Goal: Navigation & Orientation: Understand site structure

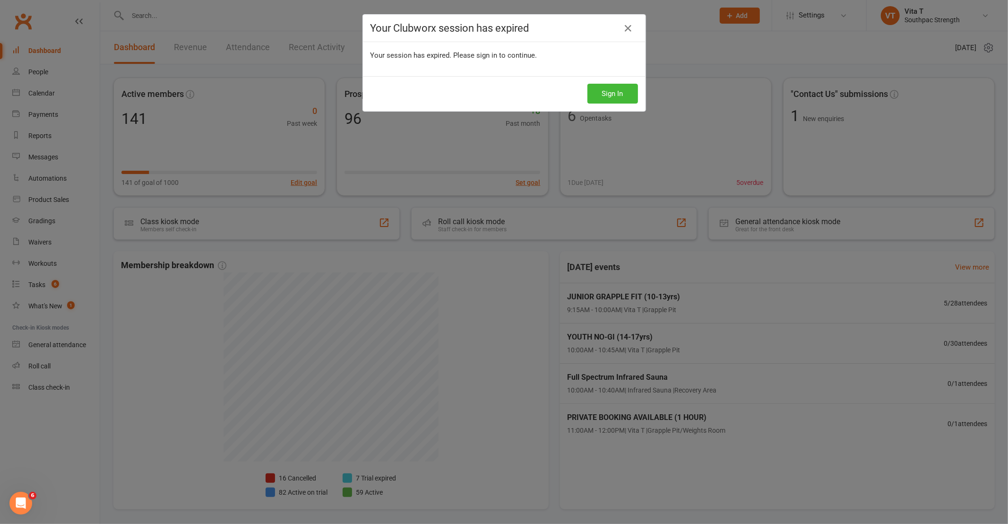
click at [693, 75] on div "Your Clubworx session has expired Your session has expired. Please sign in to c…" at bounding box center [504, 262] width 1008 height 524
click at [616, 96] on button "Sign In" at bounding box center [612, 94] width 51 height 20
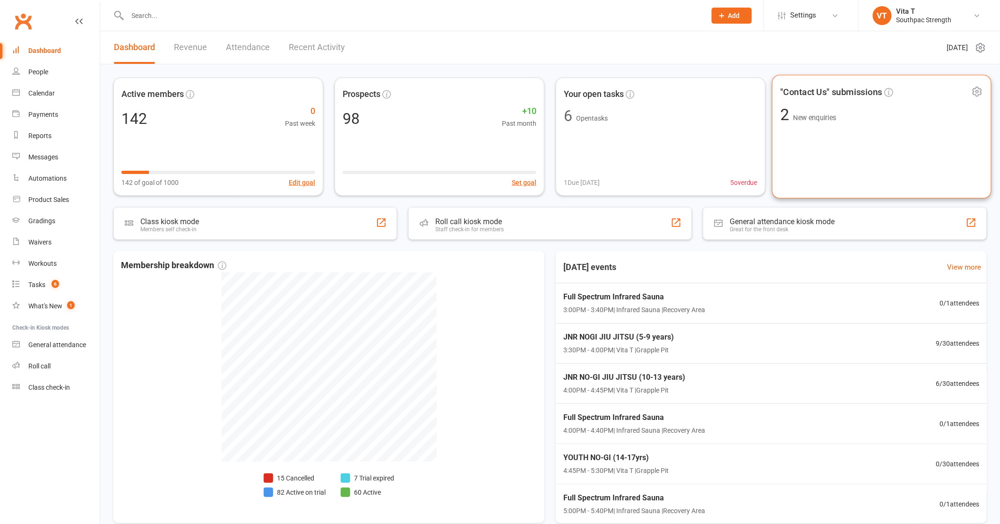
click at [798, 154] on div ""Contact Us" submissions 2 New enquiries" at bounding box center [881, 137] width 219 height 124
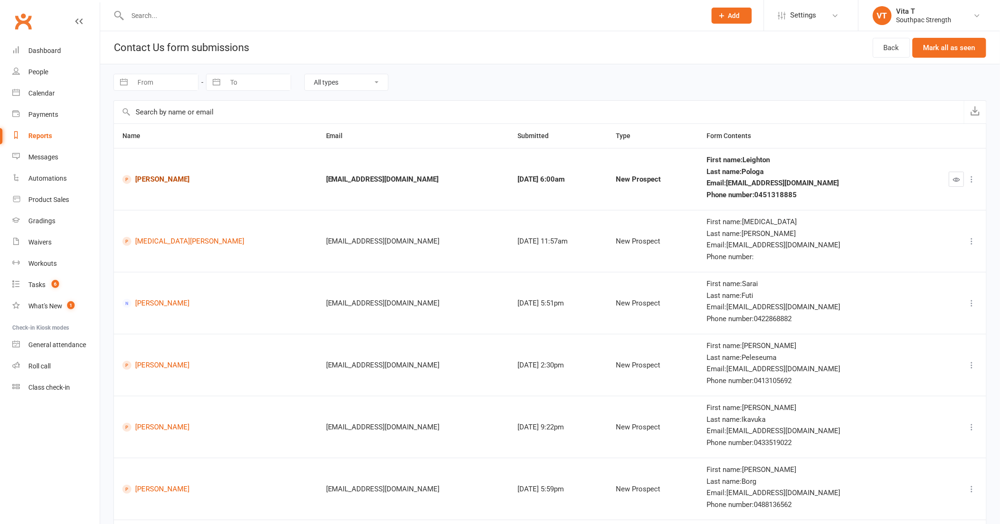
click at [188, 181] on link "[PERSON_NAME]" at bounding box center [215, 179] width 187 height 9
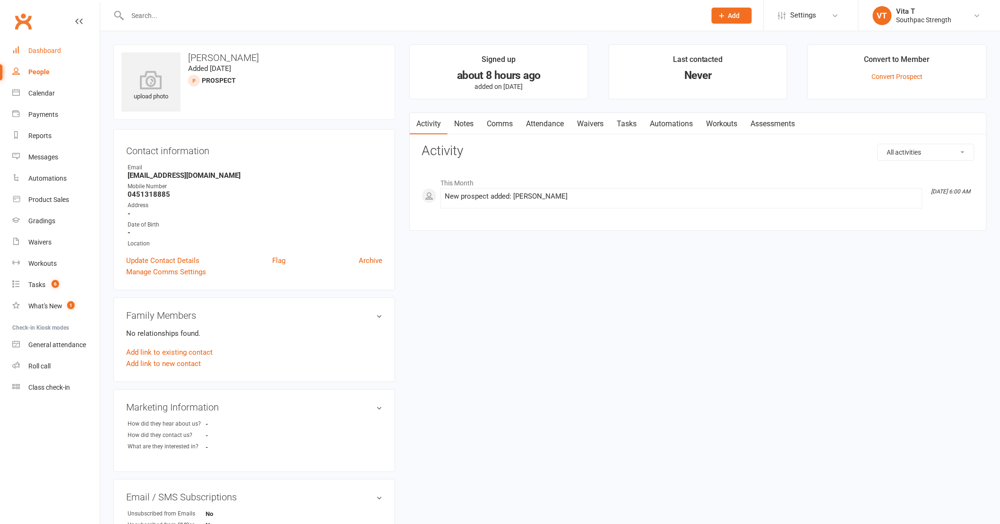
click at [46, 52] on div "Dashboard" at bounding box center [44, 51] width 33 height 8
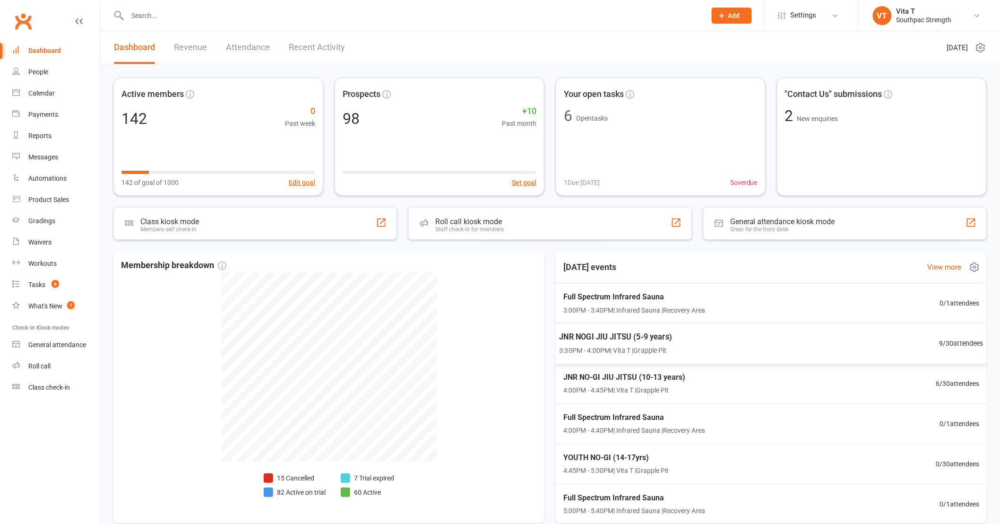
click at [726, 346] on div "JNR NOGI JIU JITSU (5-9 years) 3:30PM - 4:00PM | Vita T | Grapple Pit 9 / 30 at…" at bounding box center [772, 343] width 448 height 41
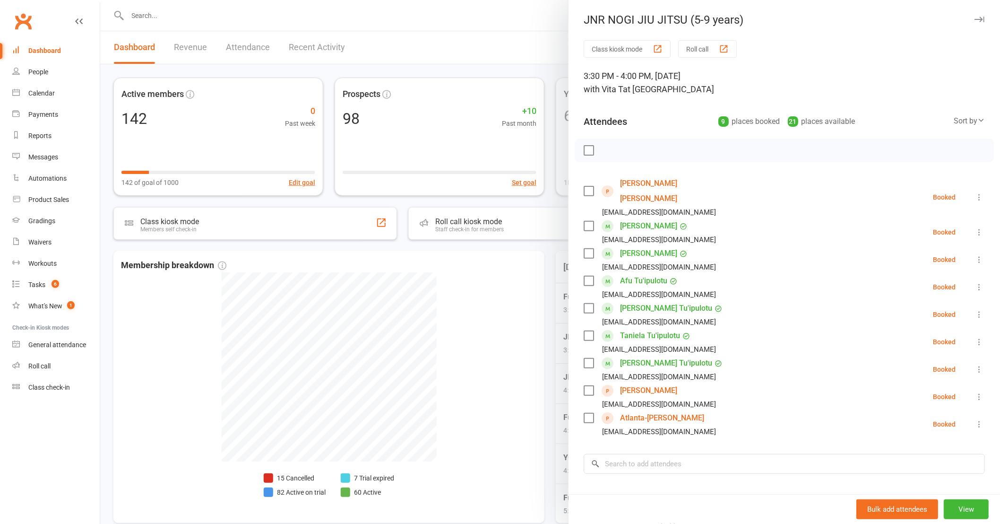
click at [472, 400] on div at bounding box center [550, 262] width 900 height 524
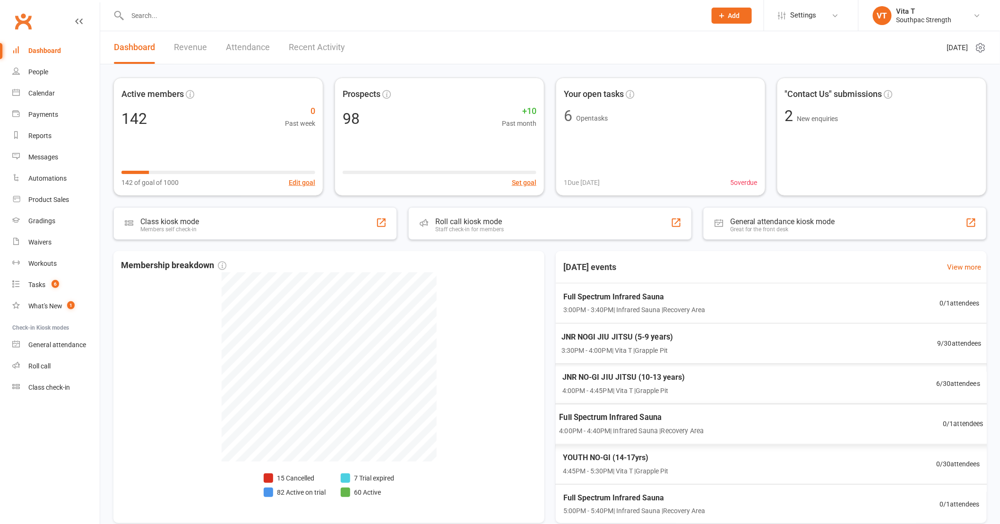
click at [775, 355] on div "JNR NOGI JIU JITSU (5-9 years) 3:30PM - 4:00PM | Vita T | Grapple Pit 9 / 30 at…" at bounding box center [771, 343] width 443 height 41
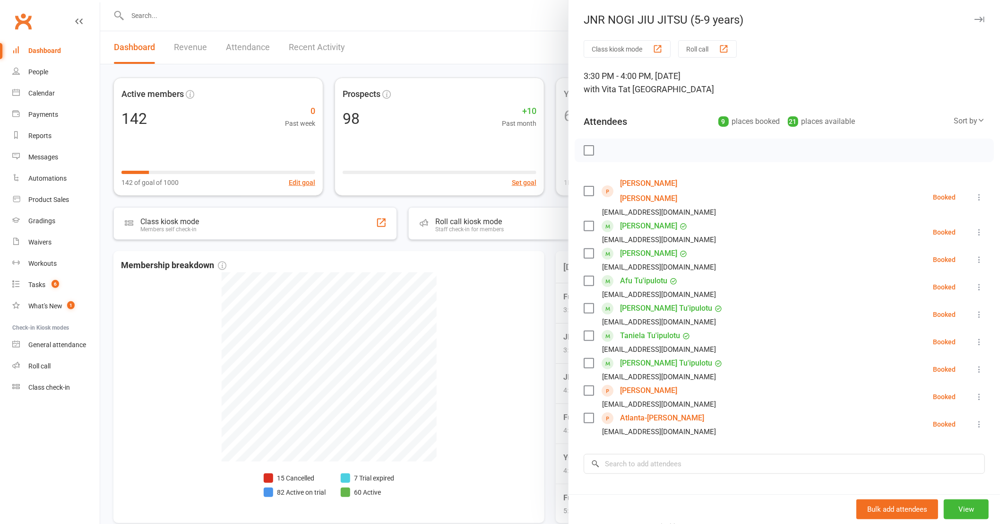
click at [530, 340] on div at bounding box center [550, 262] width 900 height 524
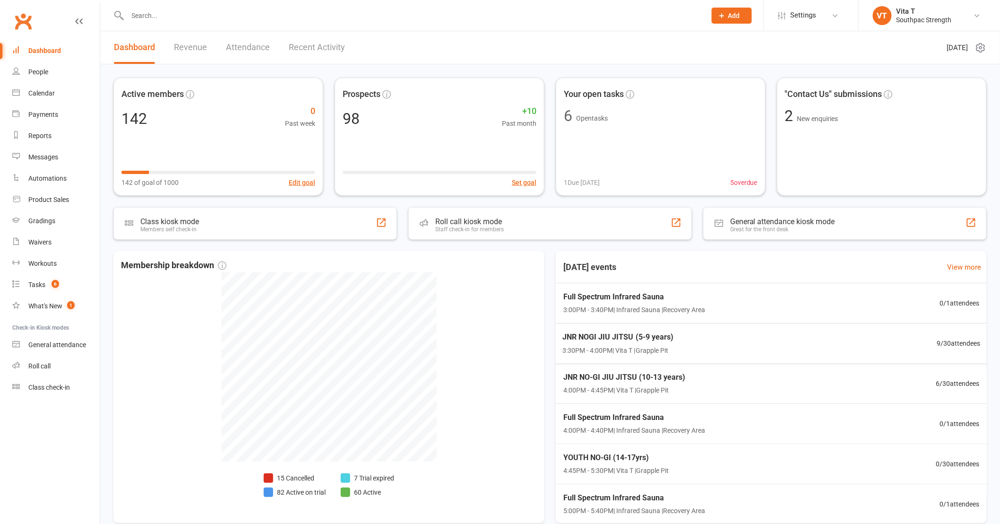
click at [630, 356] on div "JNR NOGI JIU JITSU (5-9 years) 3:30PM - 4:00PM | Vita T | Grapple Pit 9 / 30 at…" at bounding box center [771, 343] width 441 height 40
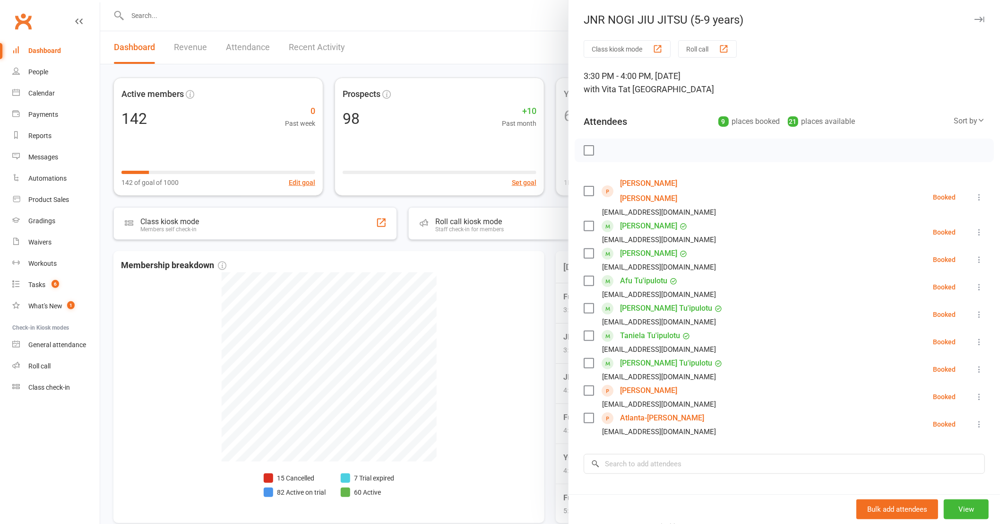
click at [510, 346] on div at bounding box center [550, 262] width 900 height 524
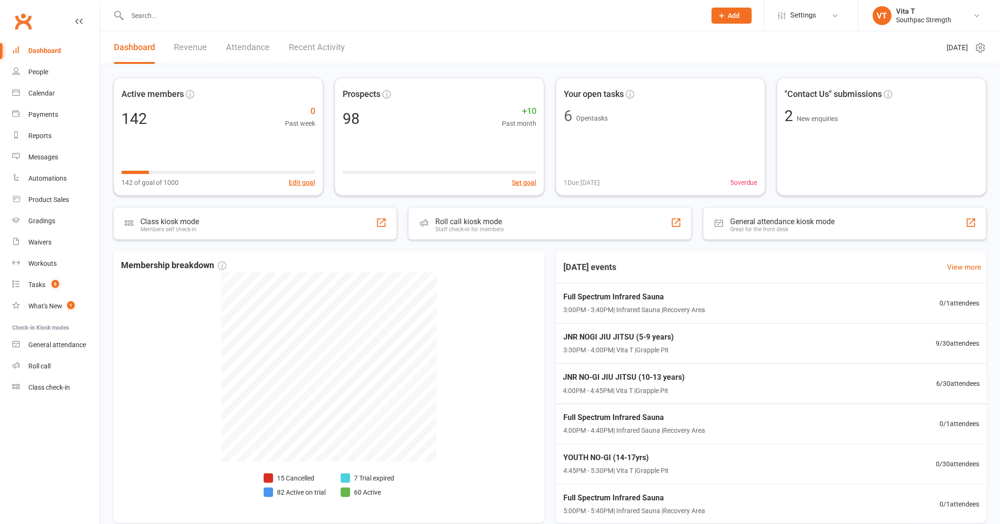
click at [602, 377] on span "JNR NO-GI JIU JITSU (10-13 years)" at bounding box center [624, 377] width 122 height 12
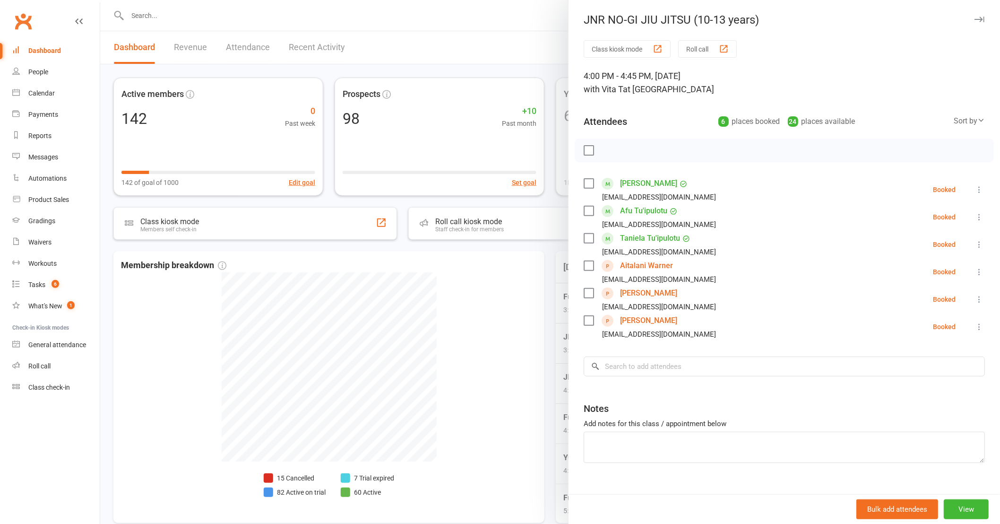
click at [570, 360] on div "Class kiosk mode Roll call 4:00 PM - 4:45 PM, Monday, September, 15, 2025 with …" at bounding box center [785, 275] width 432 height 470
click at [561, 358] on div at bounding box center [550, 262] width 900 height 524
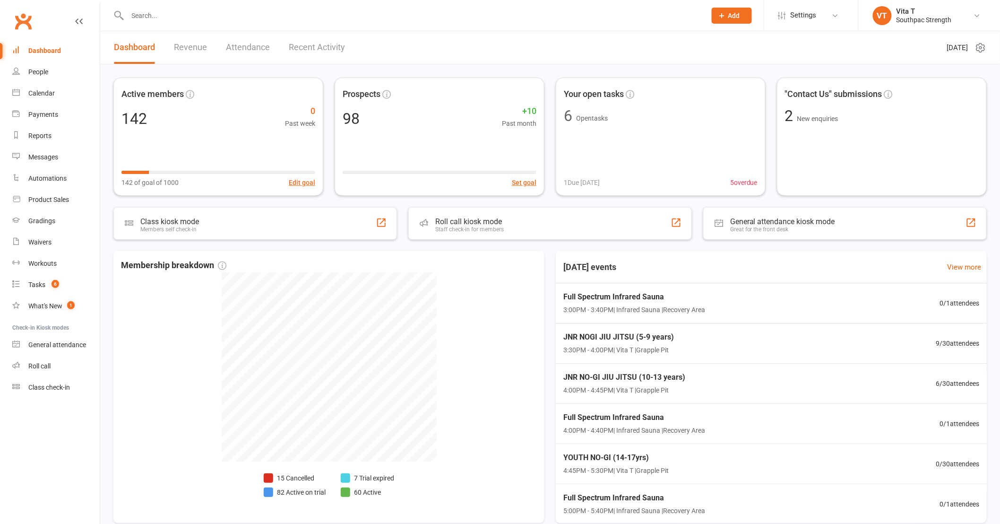
click at [310, 50] on link "Recent Activity" at bounding box center [317, 47] width 56 height 33
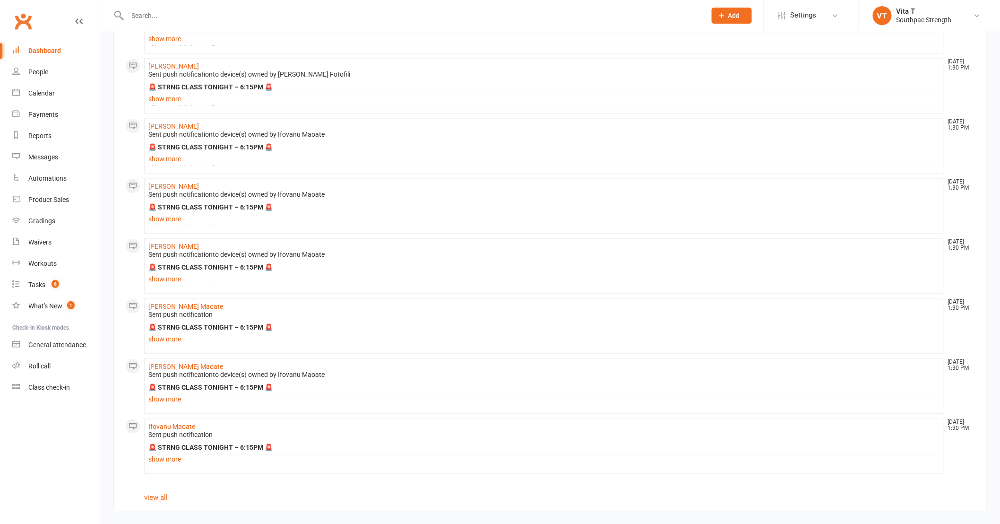
scroll to position [761, 0]
click at [158, 498] on link "view all" at bounding box center [156, 496] width 24 height 9
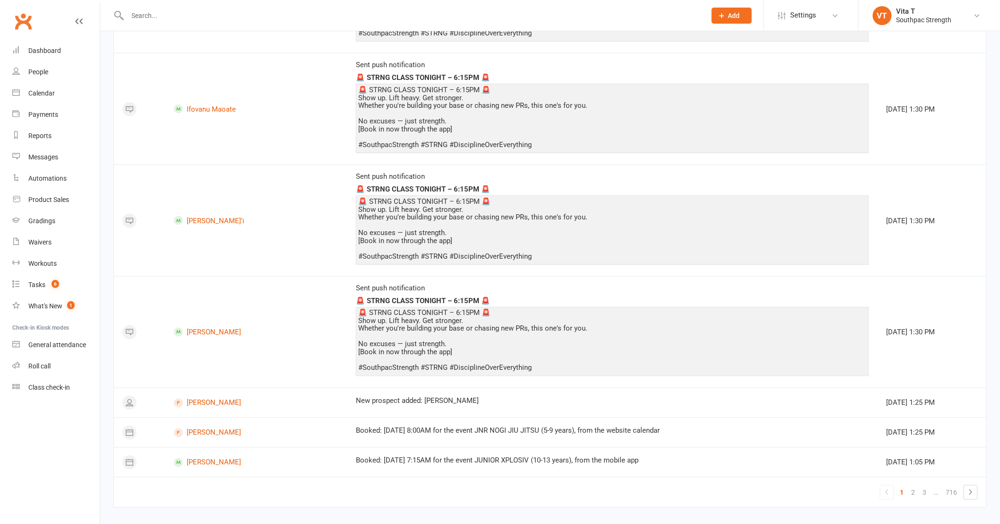
scroll to position [1943, 0]
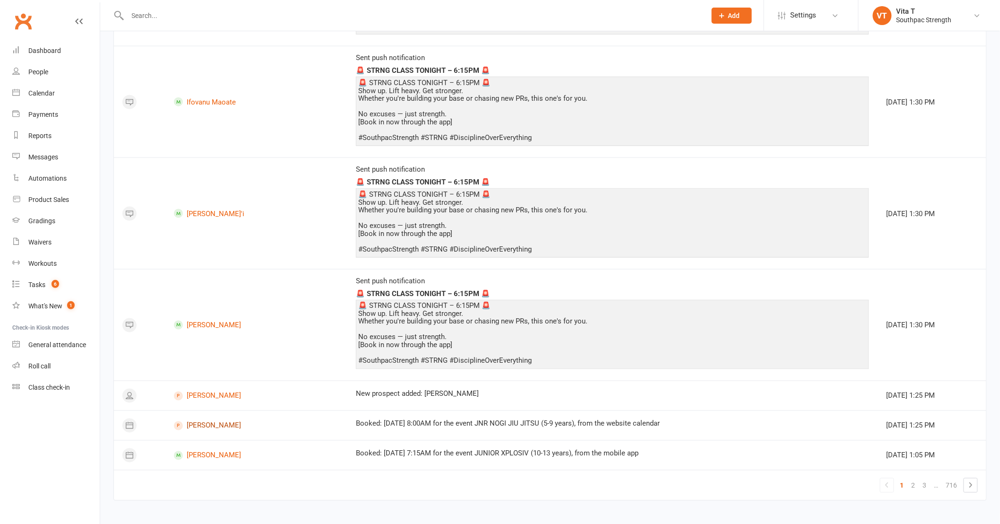
click at [214, 423] on link "mark dodds" at bounding box center [256, 425] width 165 height 9
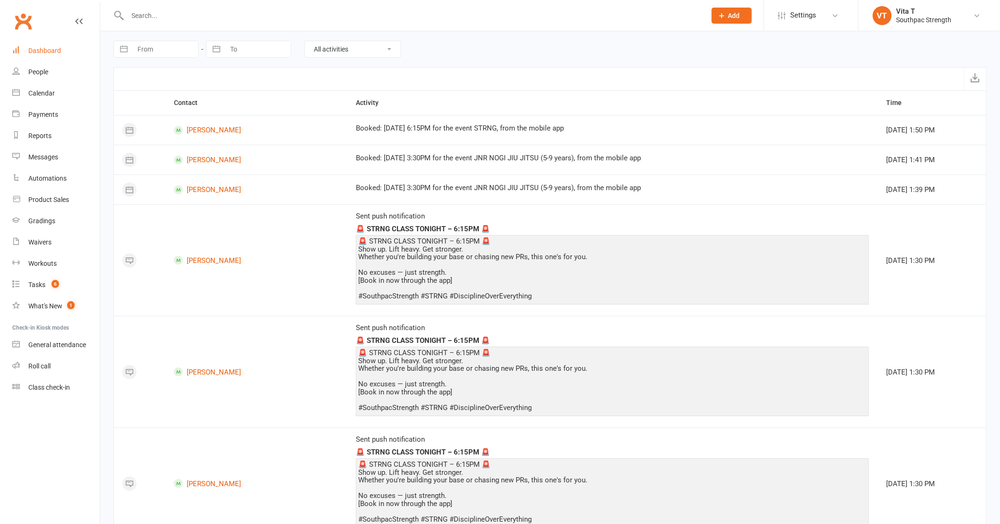
click at [53, 56] on link "Dashboard" at bounding box center [55, 50] width 87 height 21
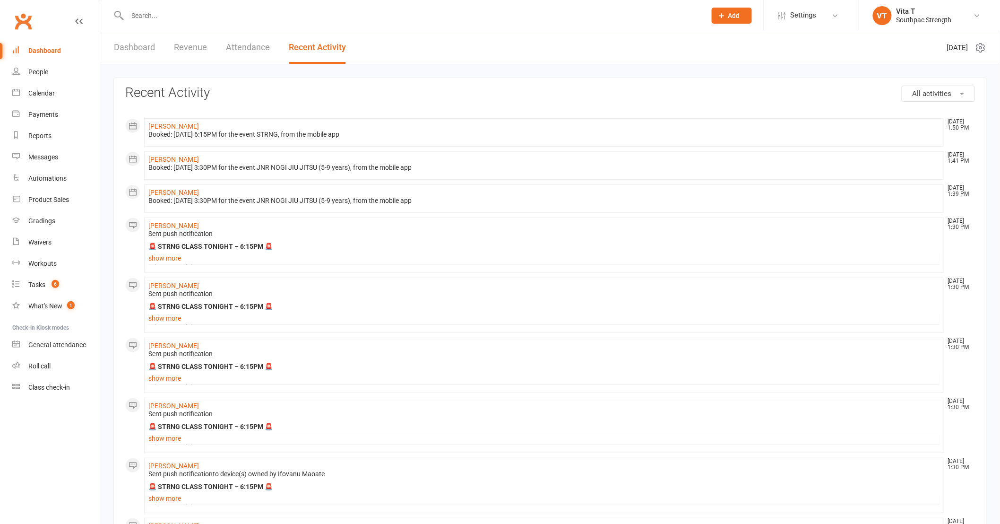
click at [137, 54] on link "Dashboard" at bounding box center [134, 47] width 41 height 33
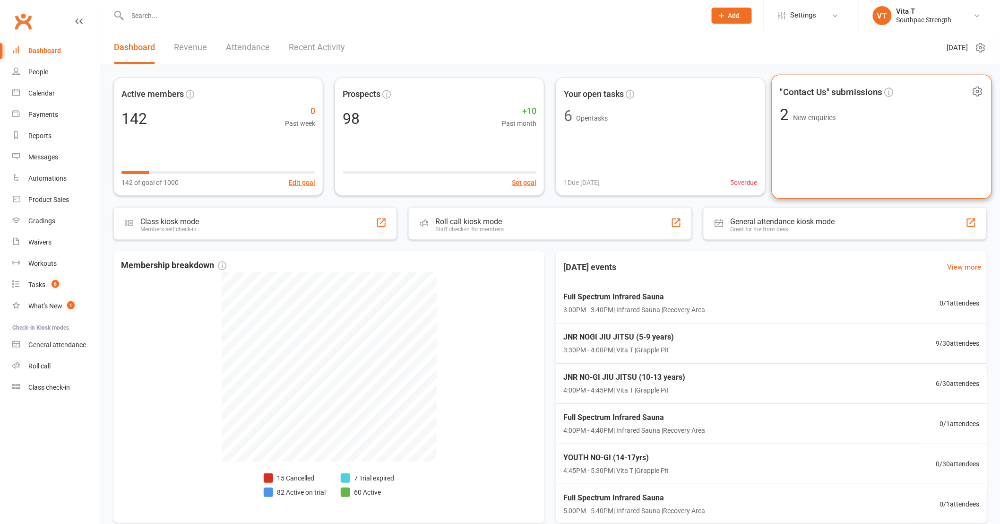
click at [834, 139] on div ""Contact Us" submissions 2 New enquiries" at bounding box center [882, 137] width 220 height 124
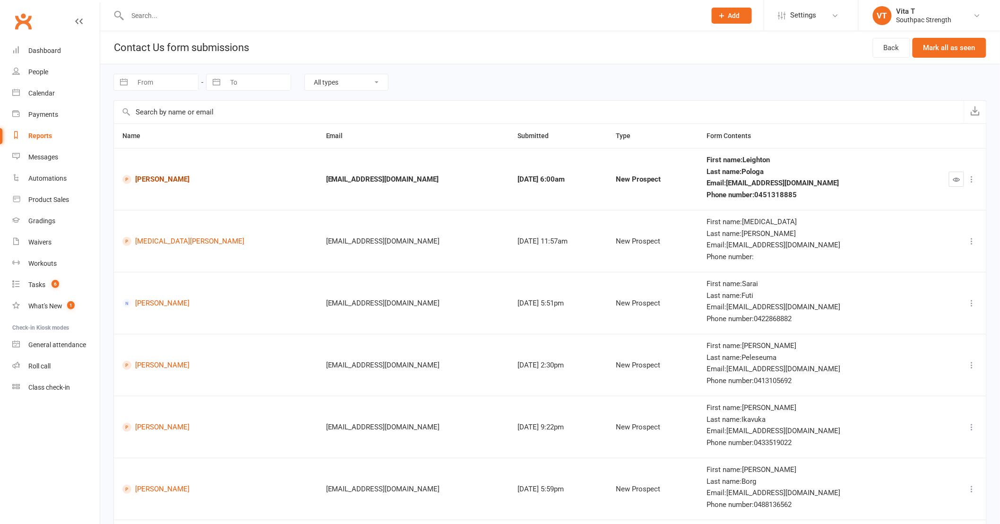
click at [167, 183] on link "Leighton Pologa" at bounding box center [215, 179] width 187 height 9
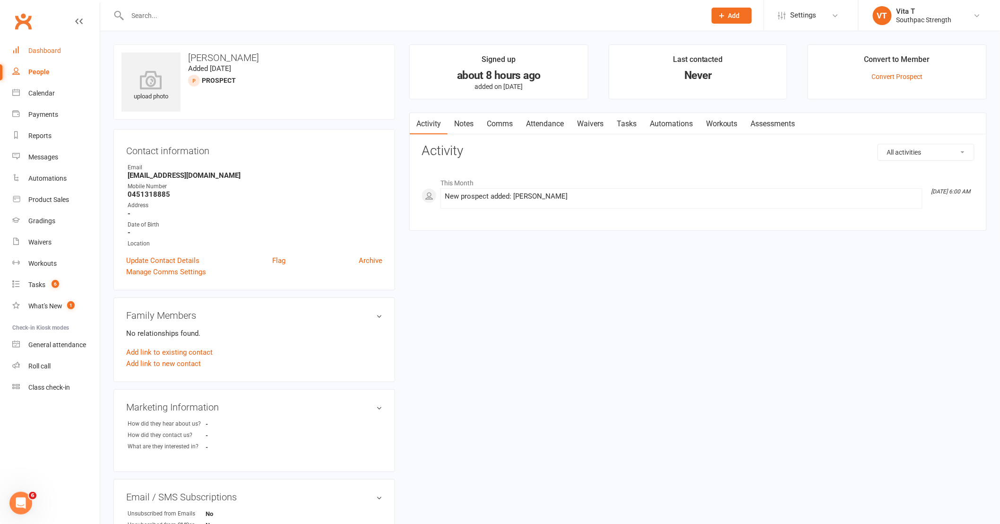
click at [43, 52] on div "Dashboard" at bounding box center [44, 51] width 33 height 8
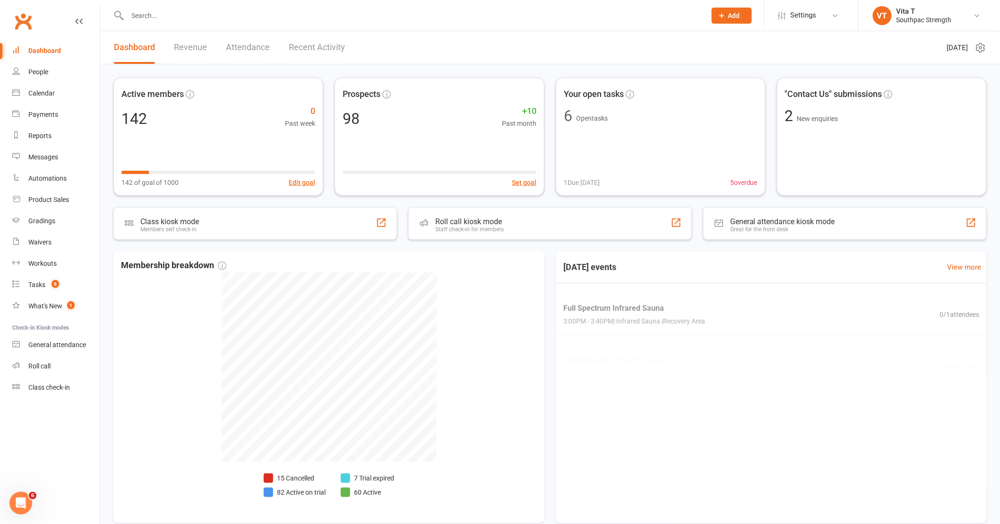
click at [324, 44] on link "Recent Activity" at bounding box center [317, 47] width 56 height 33
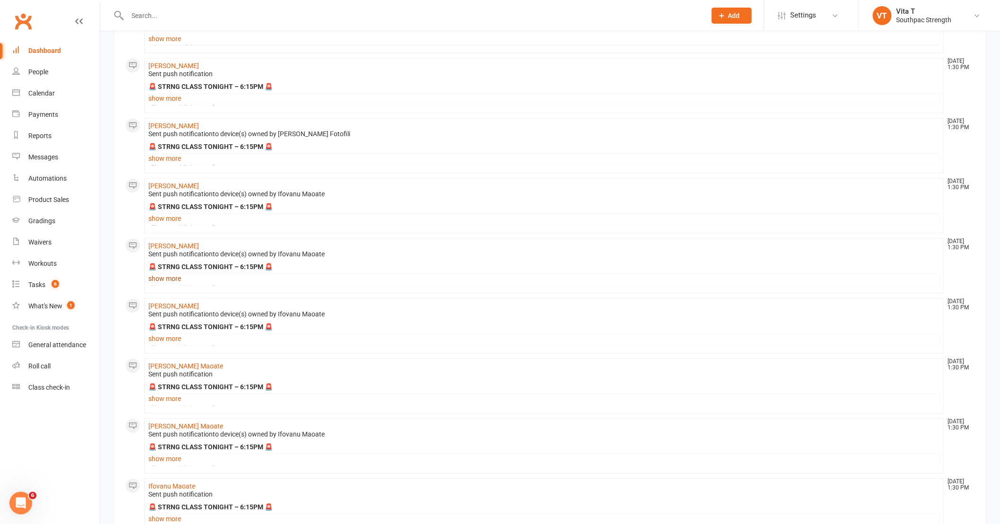
scroll to position [761, 0]
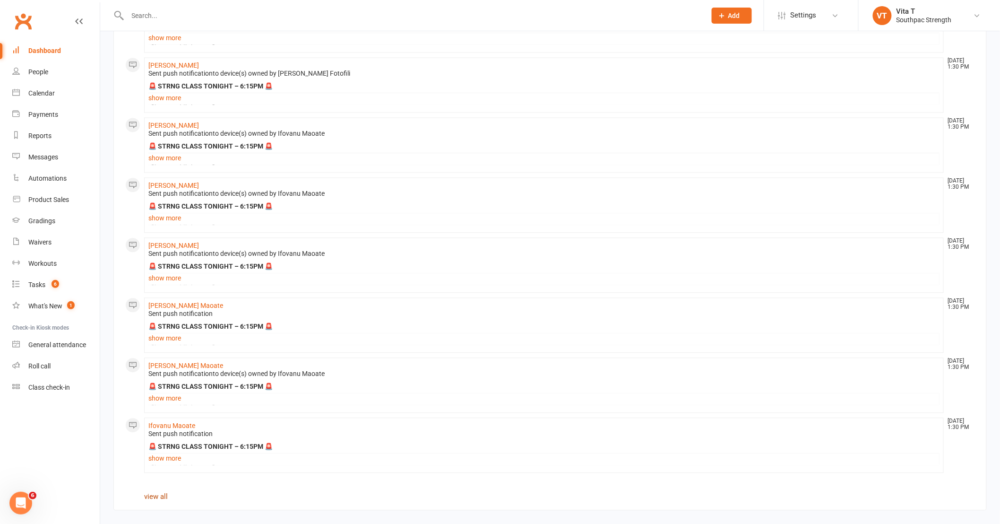
click at [161, 499] on link "view all" at bounding box center [156, 496] width 24 height 9
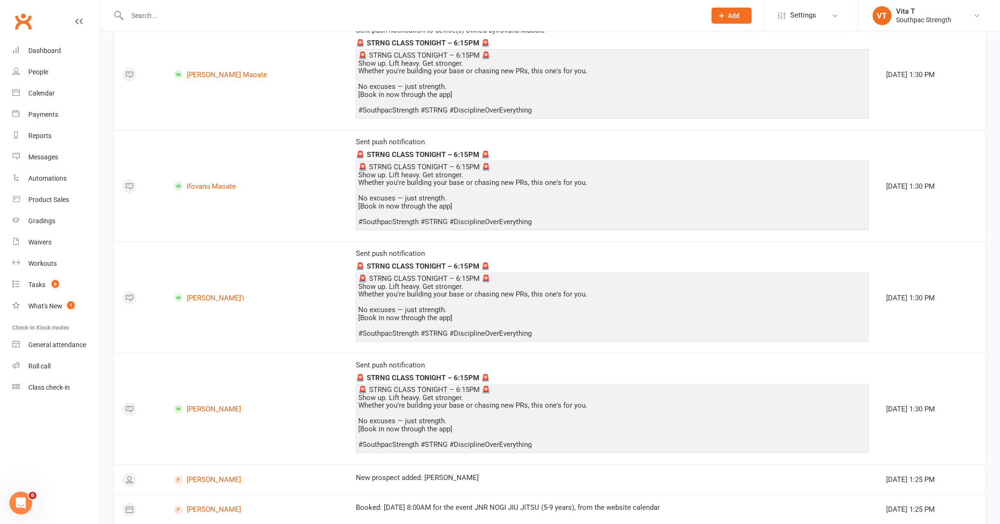
scroll to position [1947, 0]
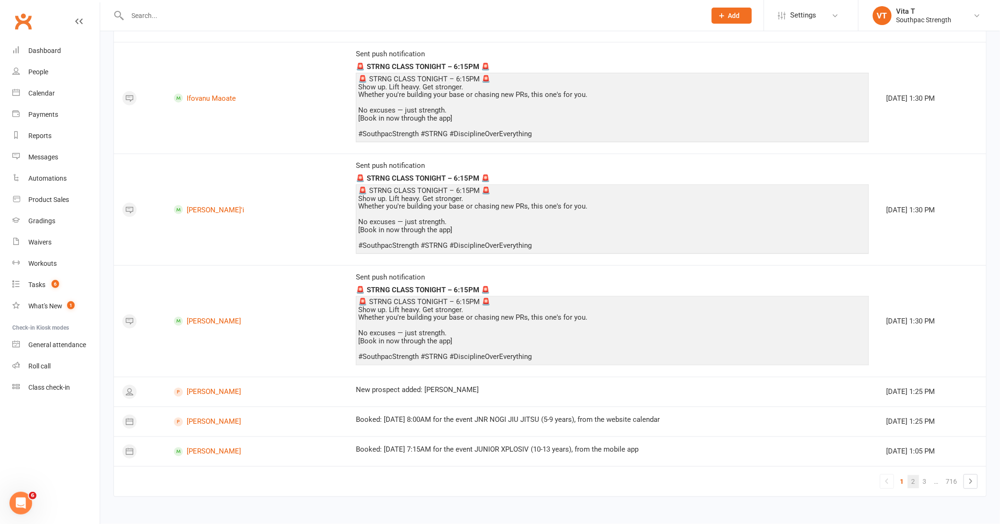
click at [918, 487] on link "2" at bounding box center [913, 481] width 11 height 13
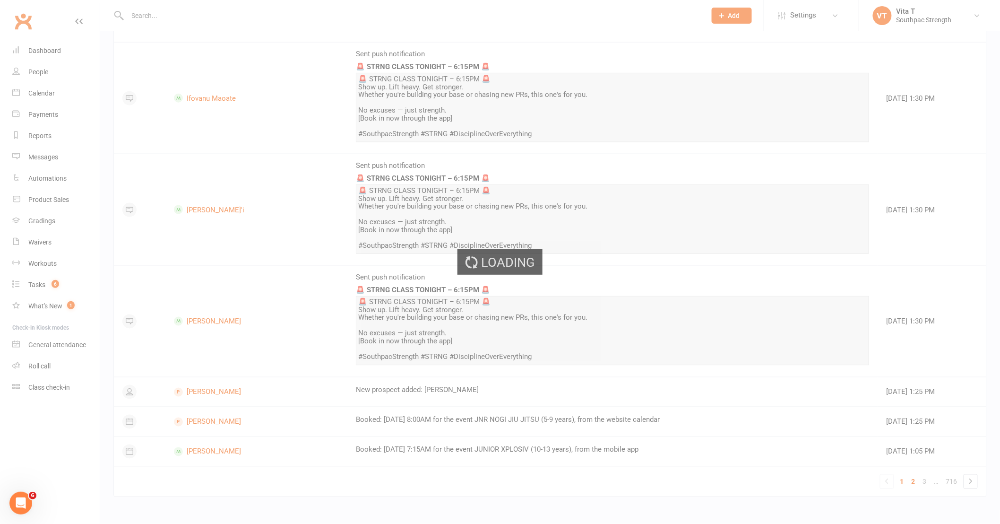
scroll to position [580, 0]
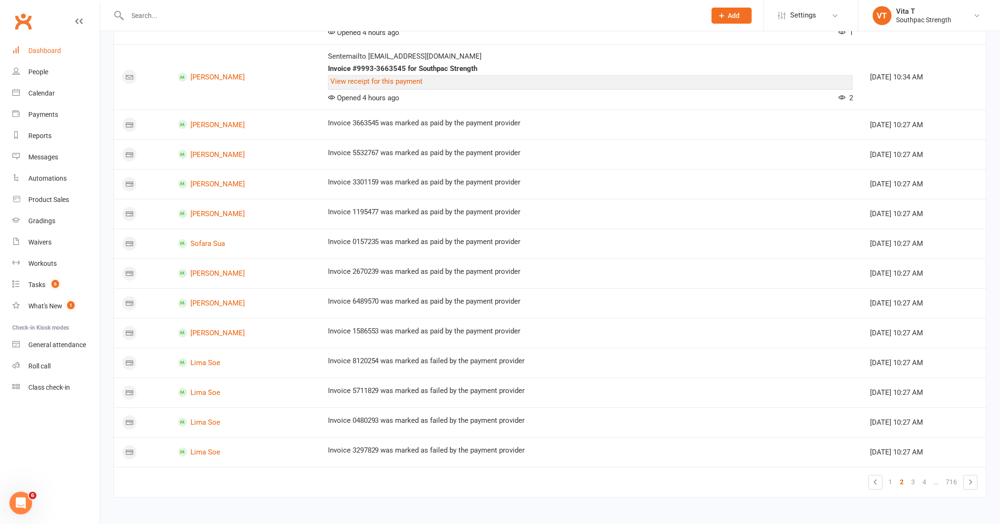
click at [41, 53] on div "Dashboard" at bounding box center [44, 51] width 33 height 8
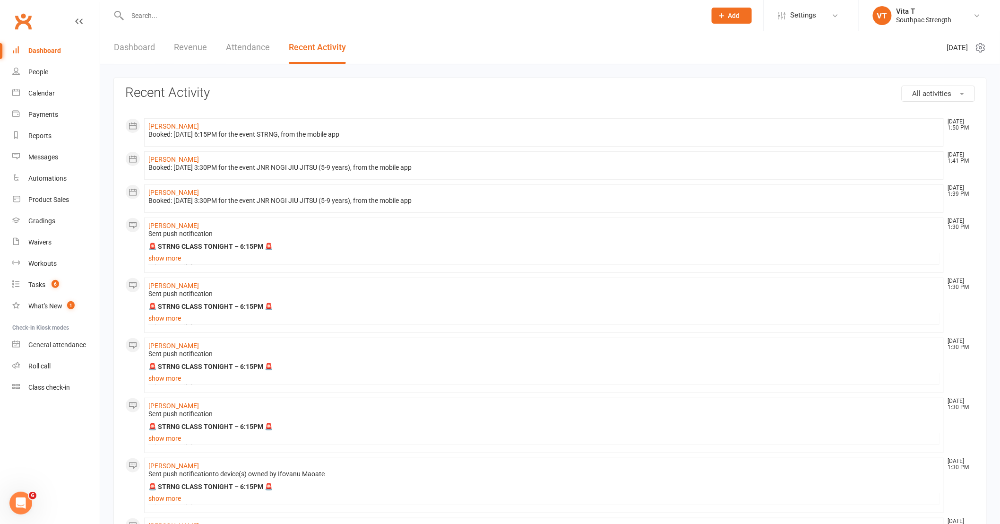
click at [143, 40] on link "Dashboard" at bounding box center [134, 47] width 41 height 33
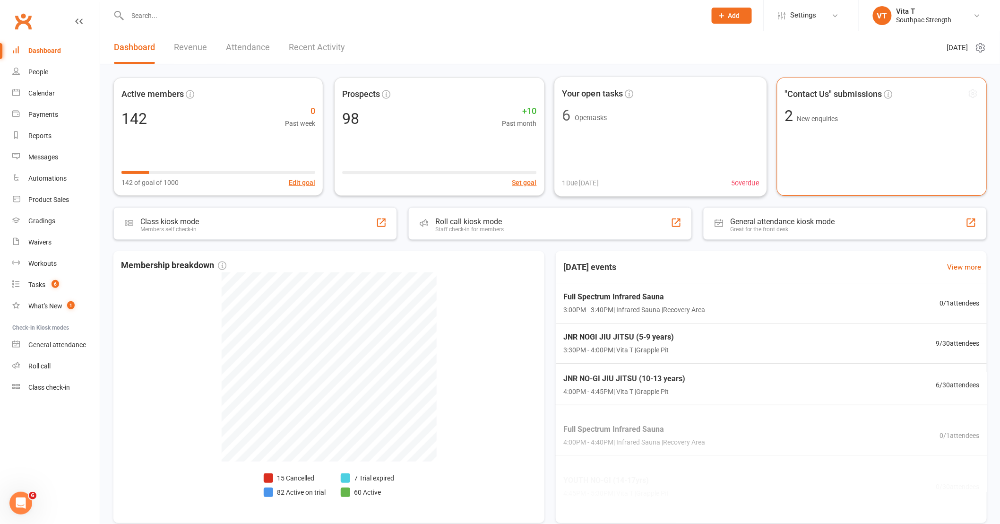
click at [858, 106] on div ""Contact Us" submissions 2 New enquiries" at bounding box center [882, 137] width 210 height 118
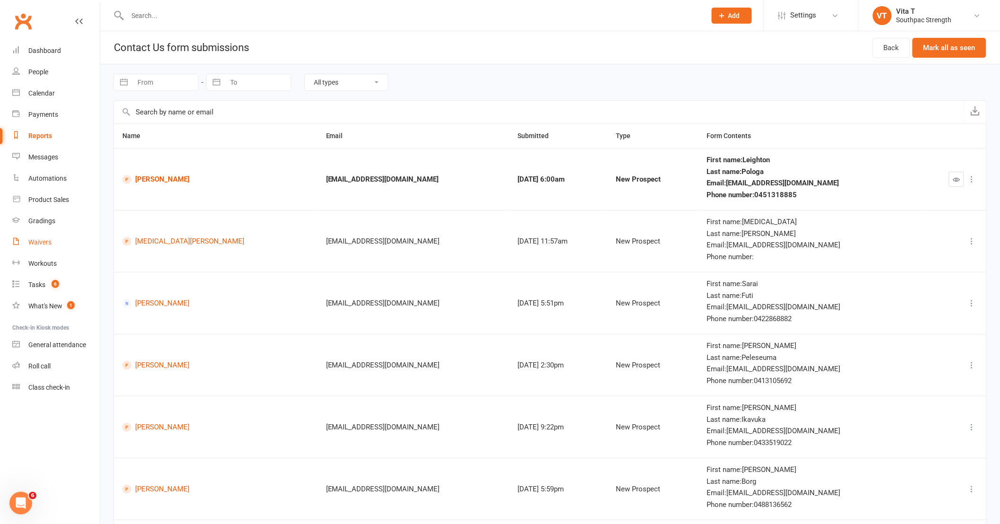
click at [40, 234] on link "Waivers" at bounding box center [55, 242] width 87 height 21
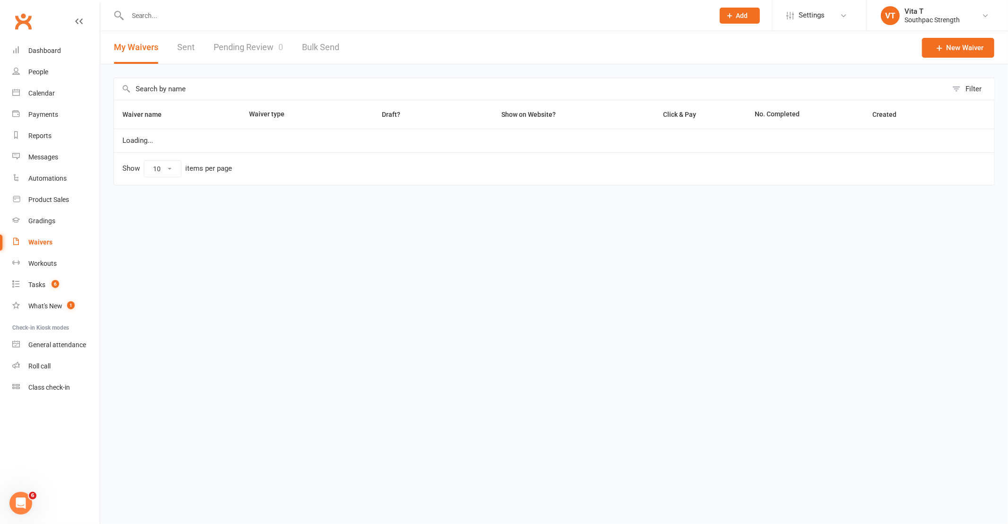
select select "100"
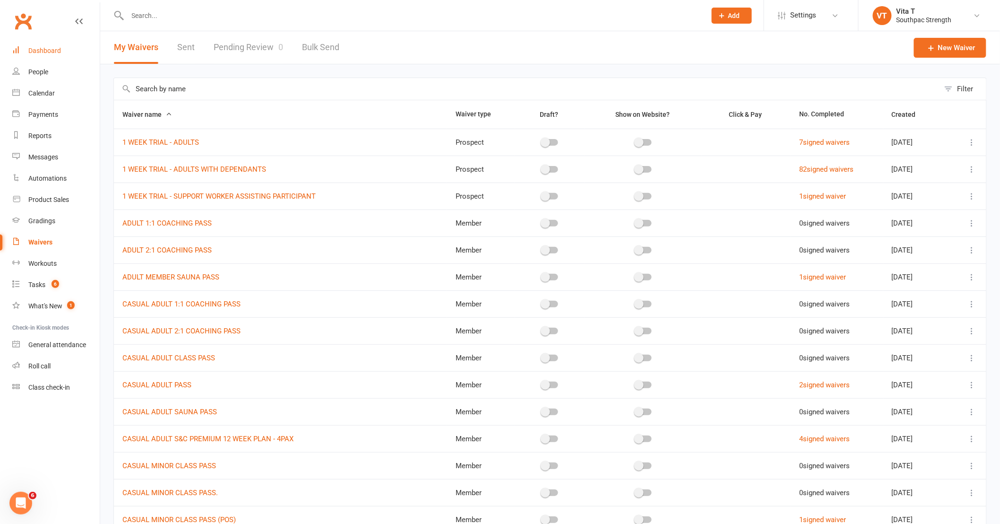
click at [57, 53] on div "Dashboard" at bounding box center [44, 51] width 33 height 8
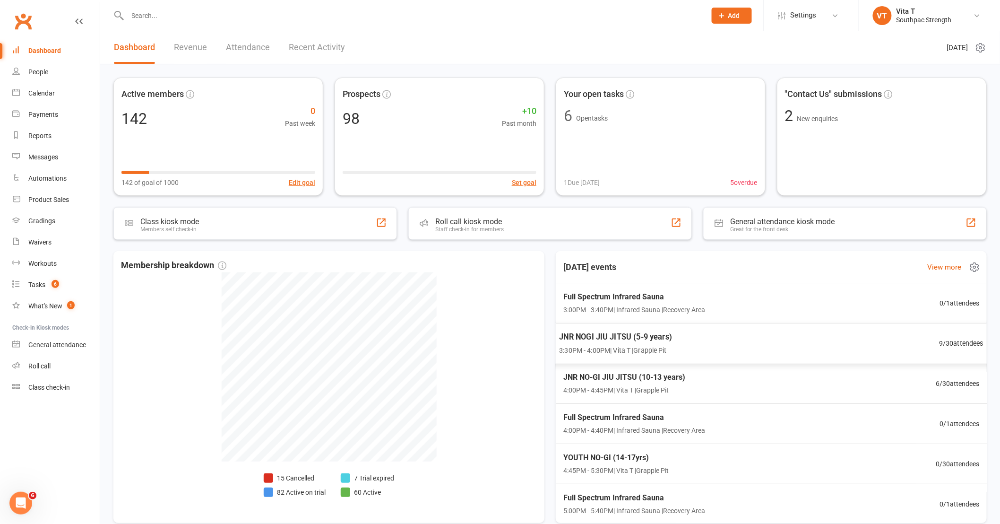
click at [814, 337] on div "JNR NOGI JIU JITSU (5-9 years) 3:30PM - 4:00PM | Vita T | Grapple Pit 9 / 30 at…" at bounding box center [772, 343] width 448 height 41
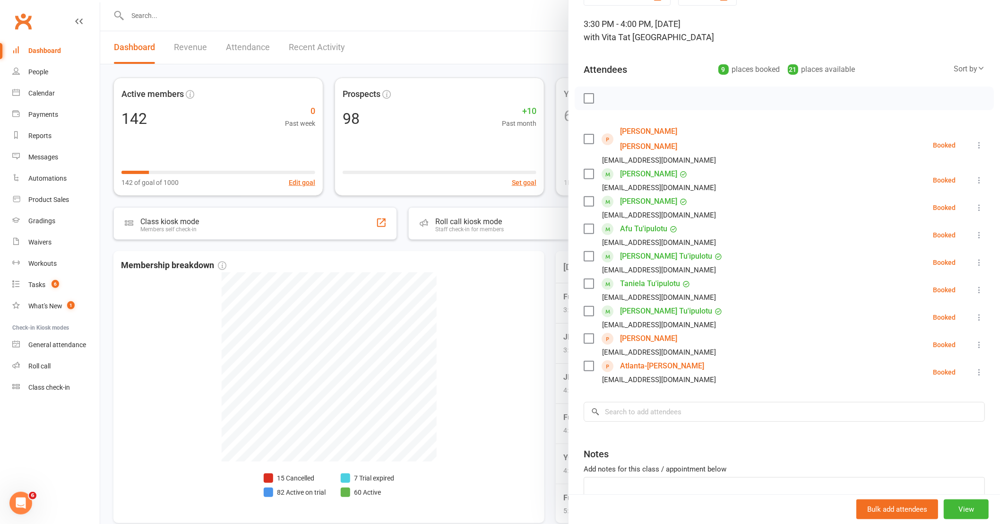
scroll to position [52, 0]
click at [526, 361] on div at bounding box center [550, 262] width 900 height 524
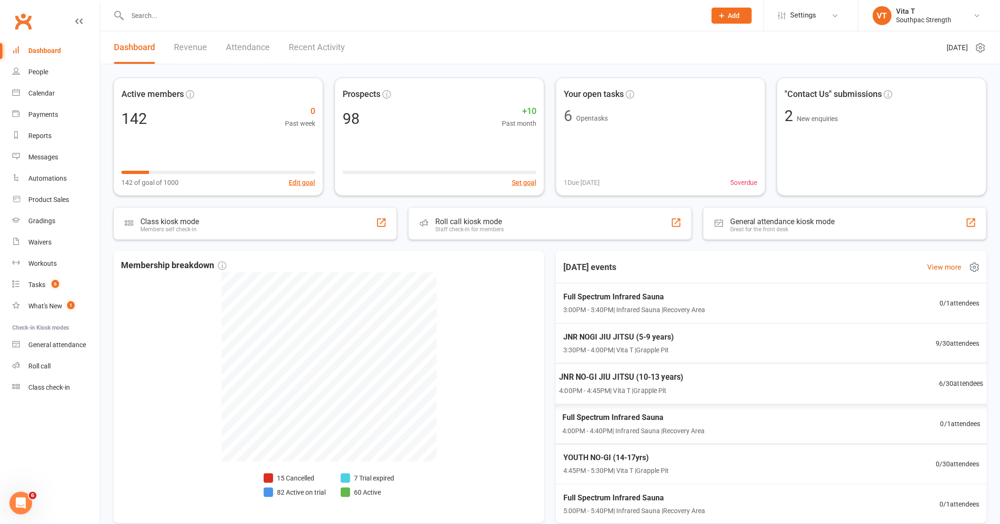
click at [824, 370] on div "JNR NO-GI JIU JITSU (10-13 years) 4:00PM - 4:45PM | Vita T | Grapple Pit 6 / 30…" at bounding box center [772, 383] width 448 height 41
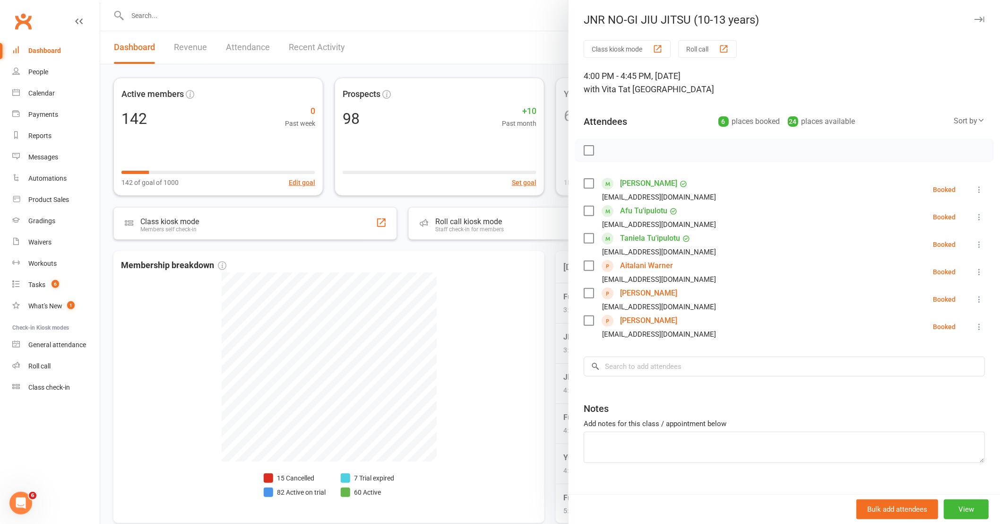
click at [526, 366] on div at bounding box center [550, 262] width 900 height 524
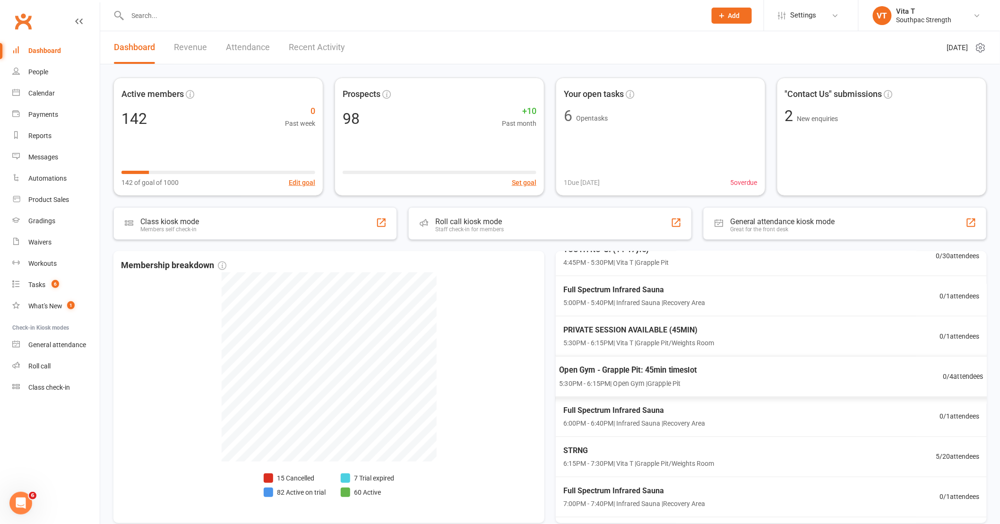
scroll to position [210, 0]
click at [702, 440] on div "STRNG 6:15PM - 7:30PM | Vita T | Grapple Pit/Weights Room 5 / 20 attendees" at bounding box center [771, 454] width 441 height 40
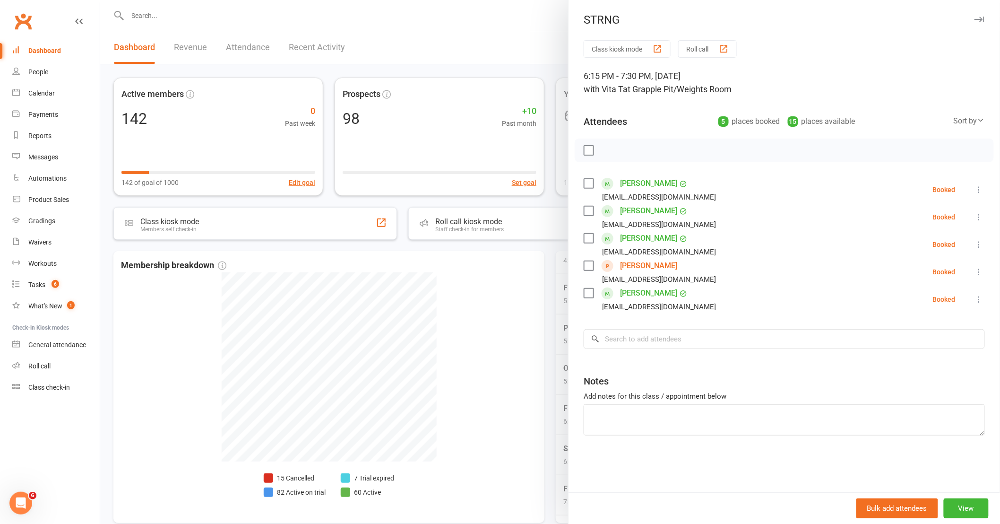
click at [533, 299] on div at bounding box center [550, 262] width 900 height 524
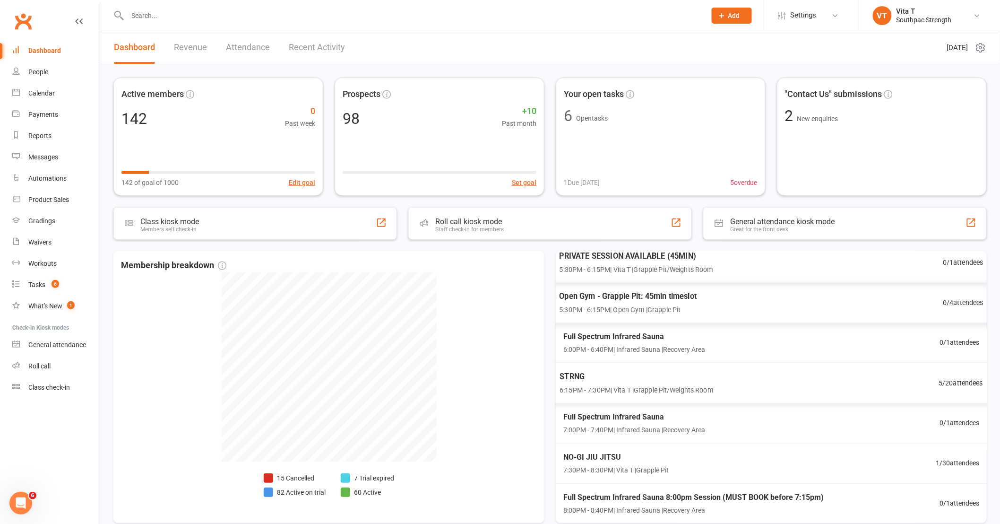
scroll to position [48, 0]
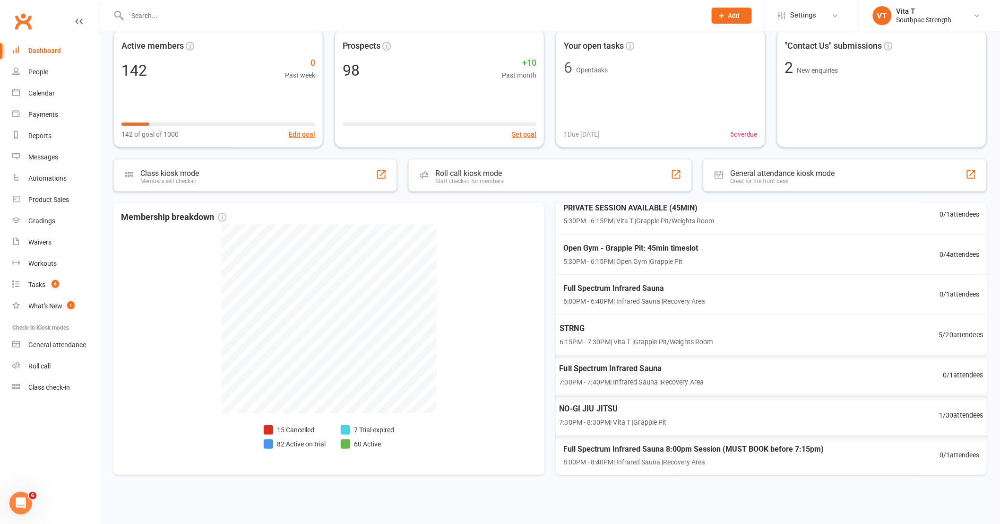
click at [781, 416] on div "NO-GI JIU JITSU 7:30PM - 8:30PM | Vita T | Grapple Pit 1 / 30 attendees" at bounding box center [772, 415] width 448 height 41
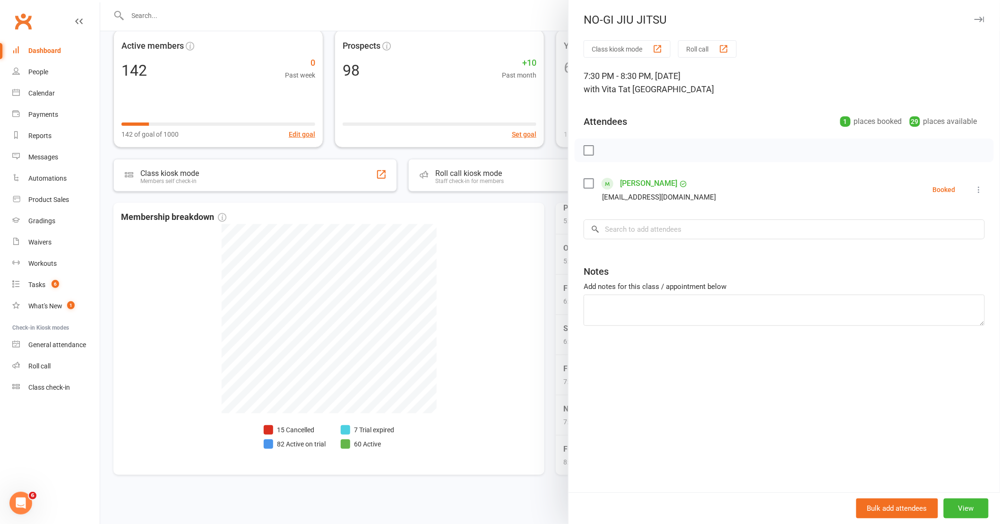
click at [480, 376] on div at bounding box center [550, 262] width 900 height 524
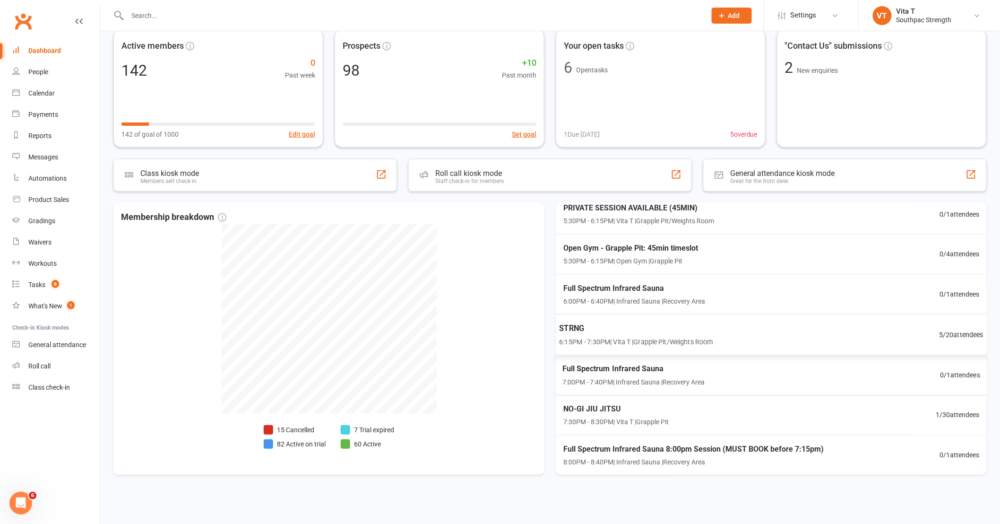
click at [635, 336] on span "6:15PM - 7:30PM | Vita T | Grapple Pit/Weights Room" at bounding box center [636, 341] width 154 height 11
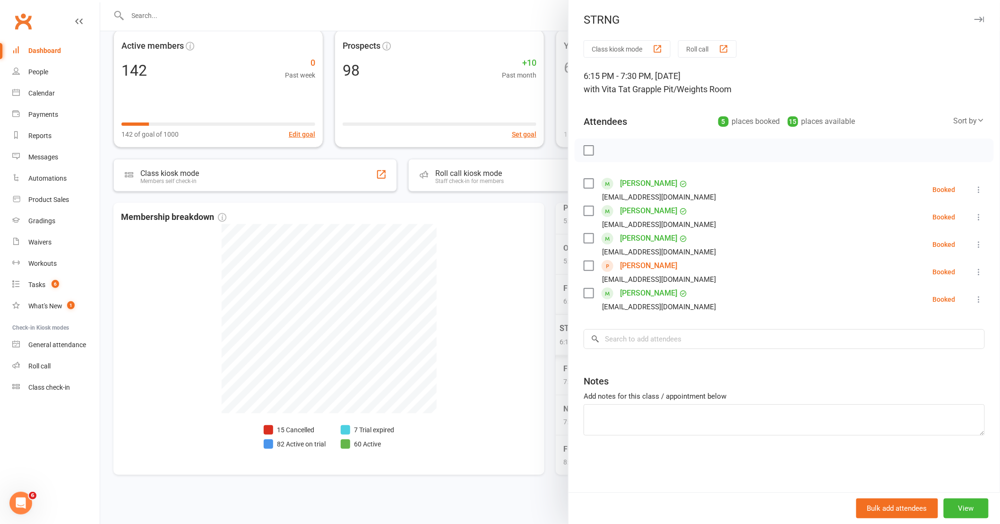
click at [556, 329] on div at bounding box center [550, 262] width 900 height 524
